Goal: Task Accomplishment & Management: Use online tool/utility

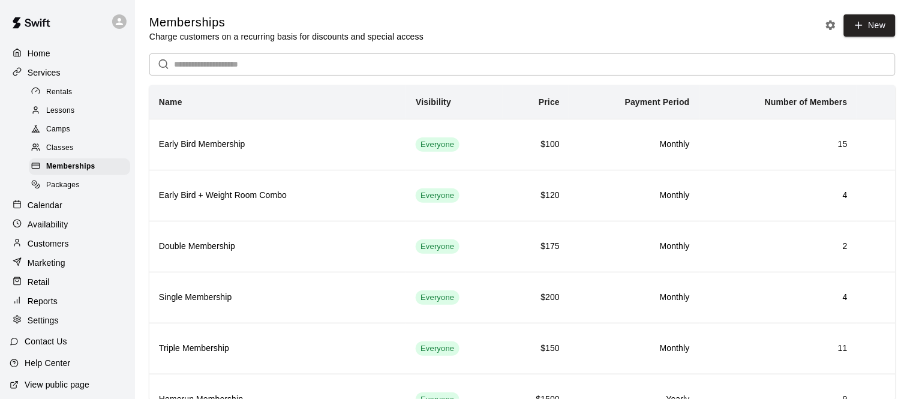
click at [68, 202] on div "Calendar" at bounding box center [68, 205] width 116 height 18
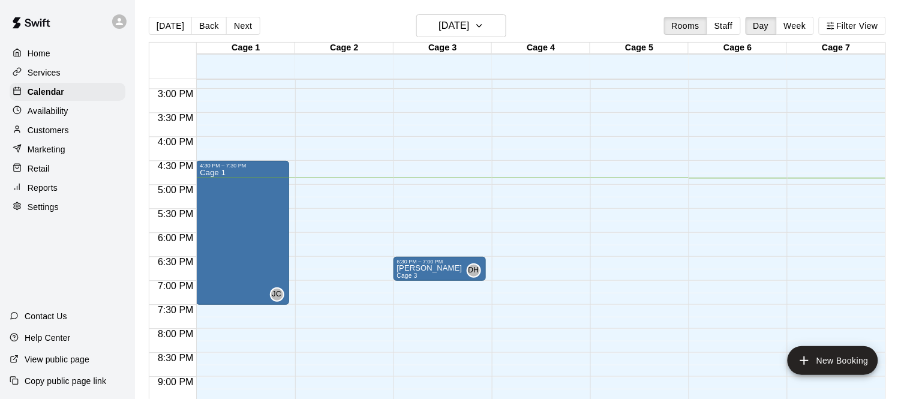
scroll to position [712, 0]
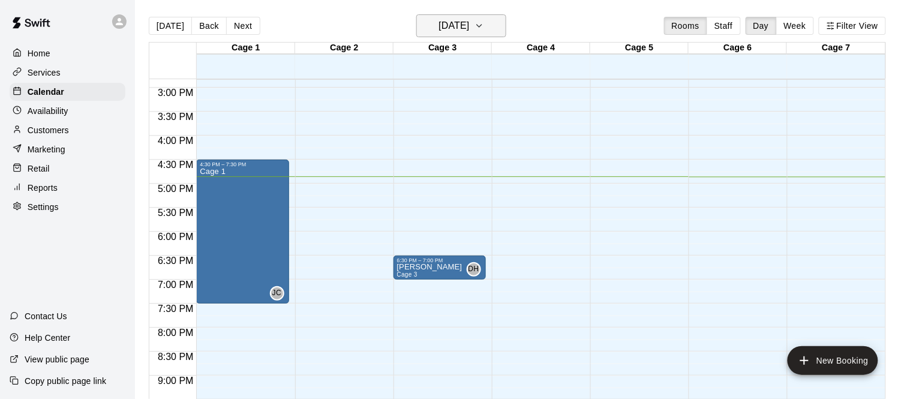
click at [454, 21] on h6 "[DATE]" at bounding box center [454, 25] width 31 height 17
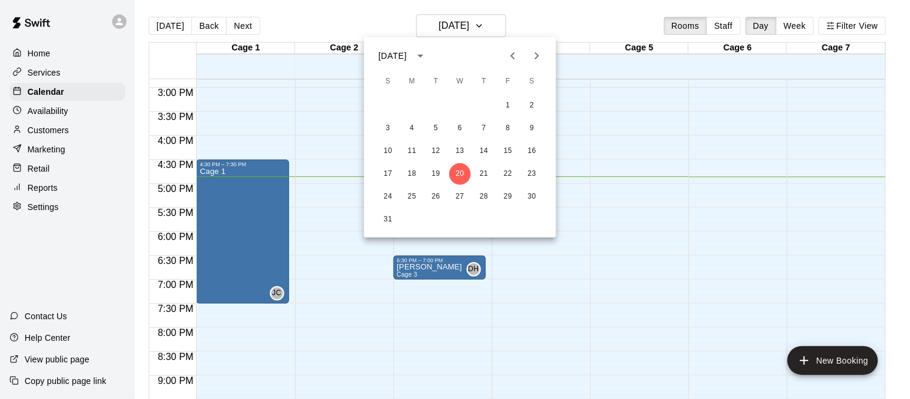
click at [480, 28] on div at bounding box center [455, 199] width 910 height 399
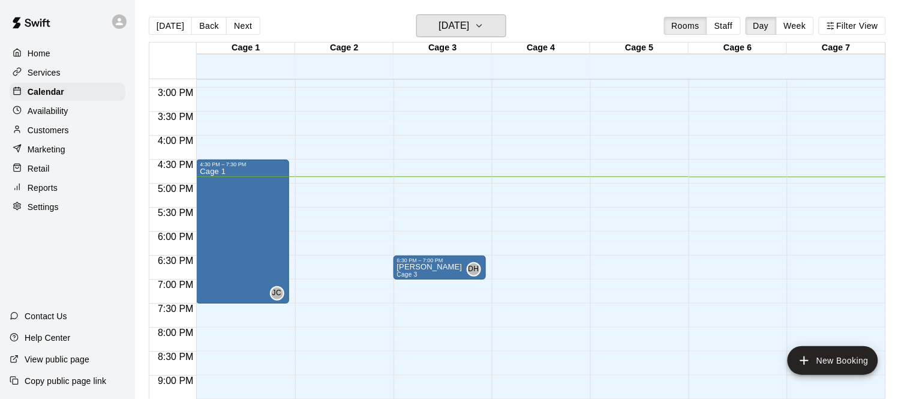
click at [469, 28] on h6 "[DATE]" at bounding box center [454, 25] width 31 height 17
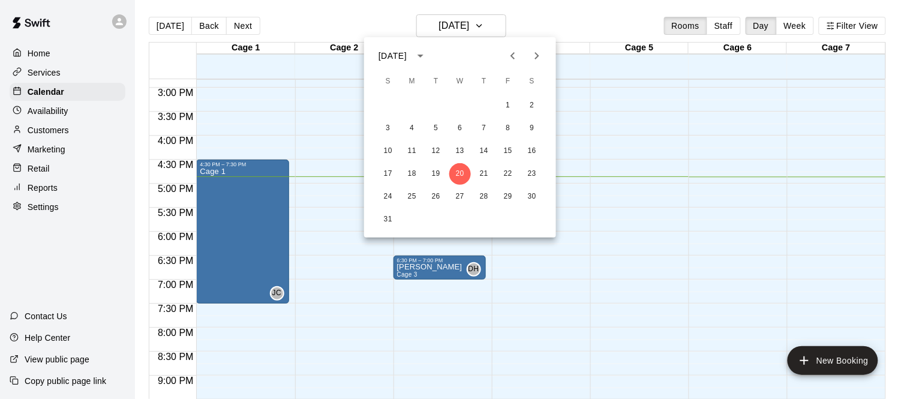
click at [532, 19] on div at bounding box center [455, 199] width 910 height 399
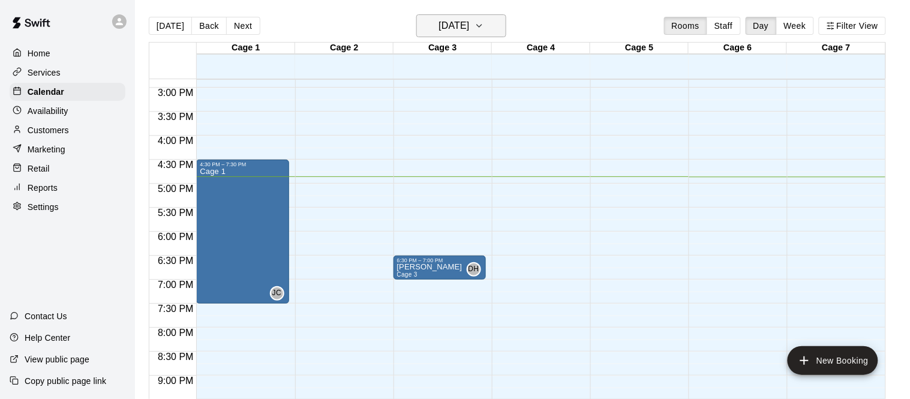
click at [469, 19] on h6 "[DATE]" at bounding box center [454, 25] width 31 height 17
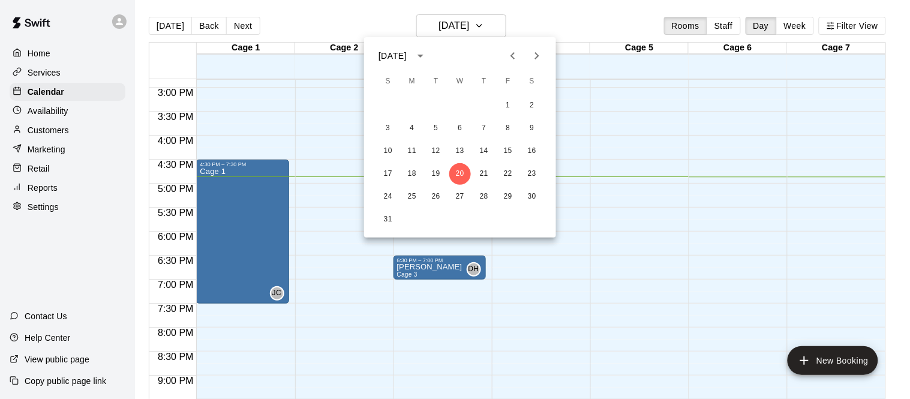
click at [506, 30] on div at bounding box center [455, 199] width 910 height 399
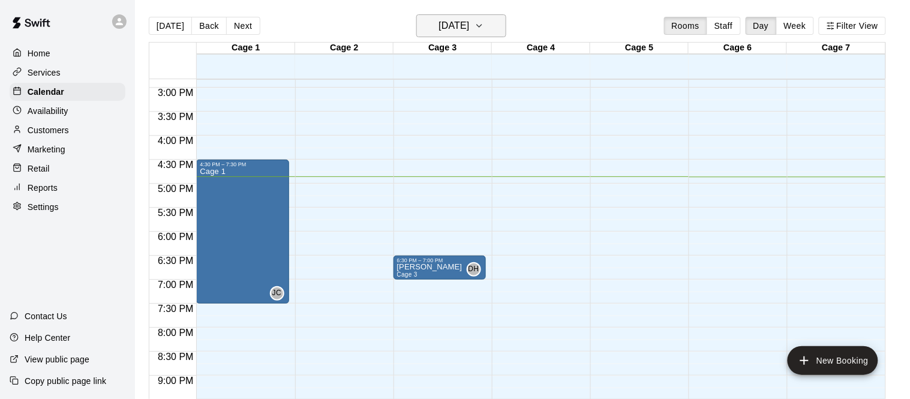
click at [469, 22] on h6 "[DATE]" at bounding box center [454, 25] width 31 height 17
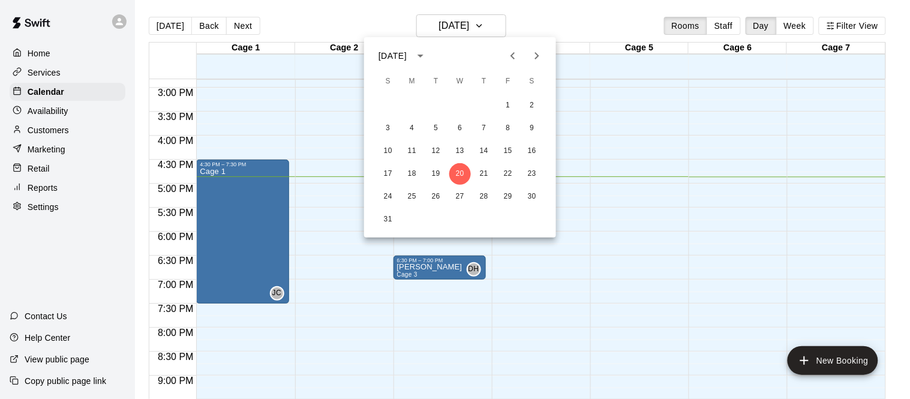
click at [535, 54] on icon "Next month" at bounding box center [537, 56] width 14 height 14
click at [459, 104] on button "3" at bounding box center [460, 106] width 22 height 22
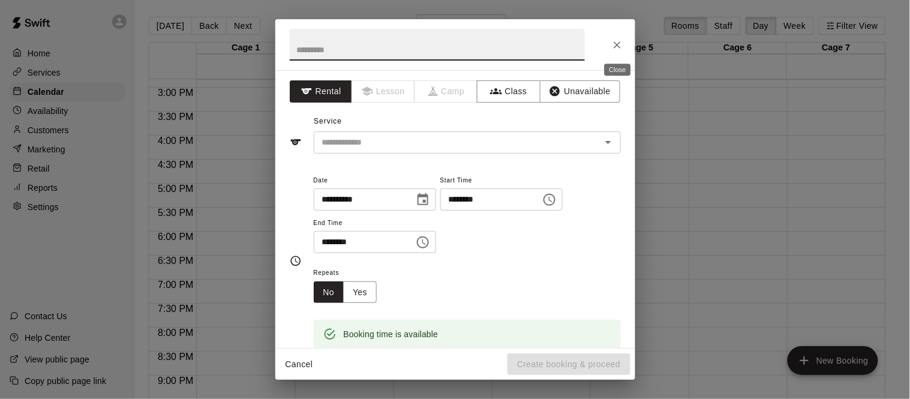
click at [614, 45] on icon "Close" at bounding box center [617, 45] width 12 height 12
